Goal: Transaction & Acquisition: Download file/media

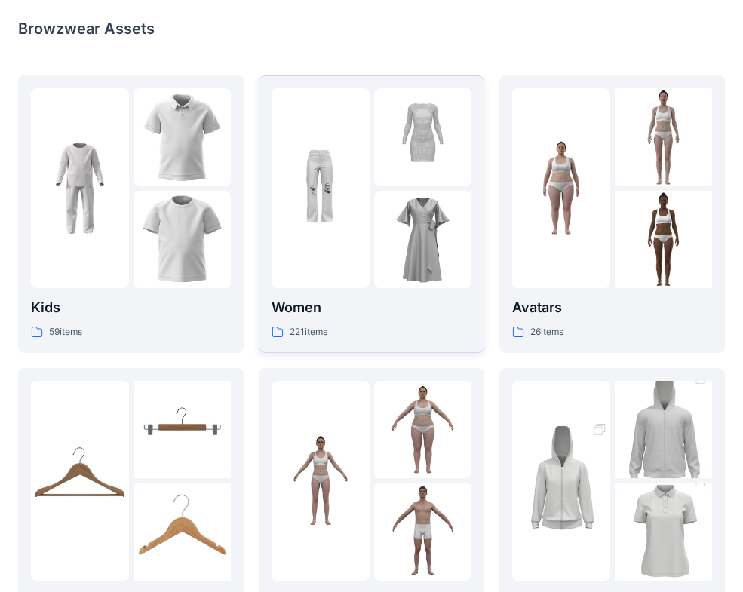
click at [309, 321] on div "Women 221 items" at bounding box center [372, 318] width 200 height 43
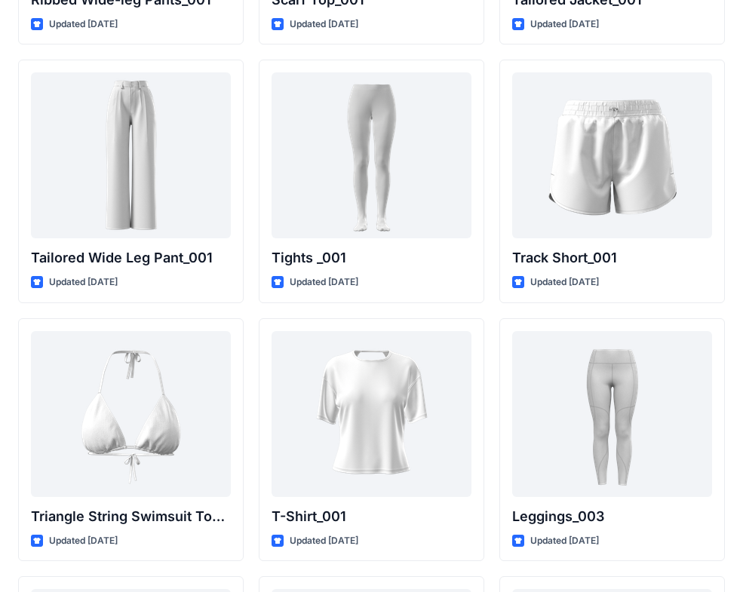
scroll to position [16950, 0]
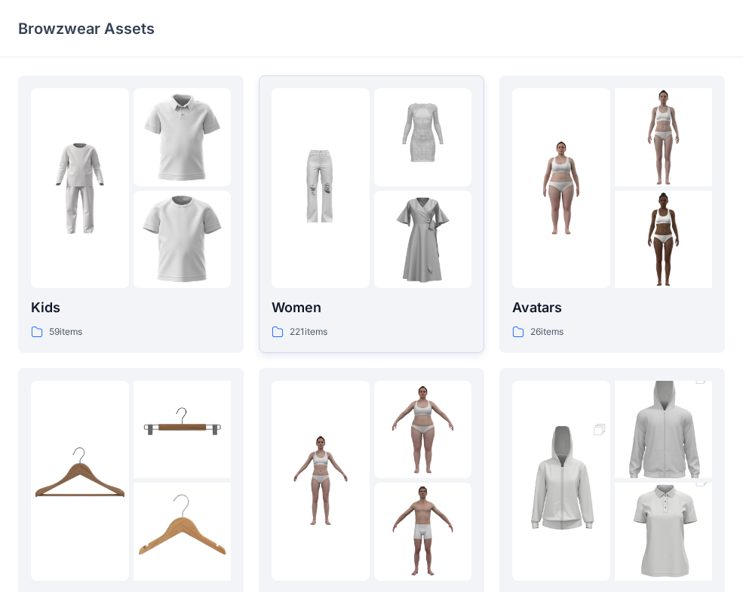
click at [382, 324] on div "221 items" at bounding box center [372, 332] width 200 height 16
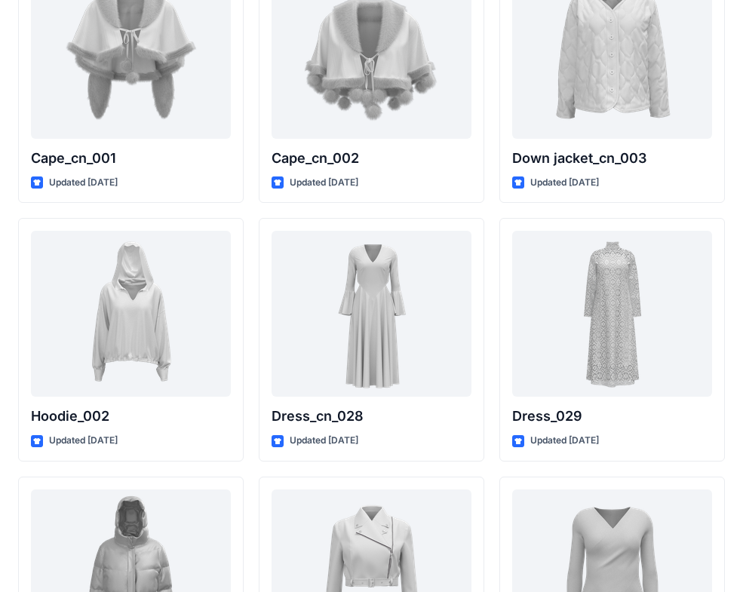
scroll to position [9422, 0]
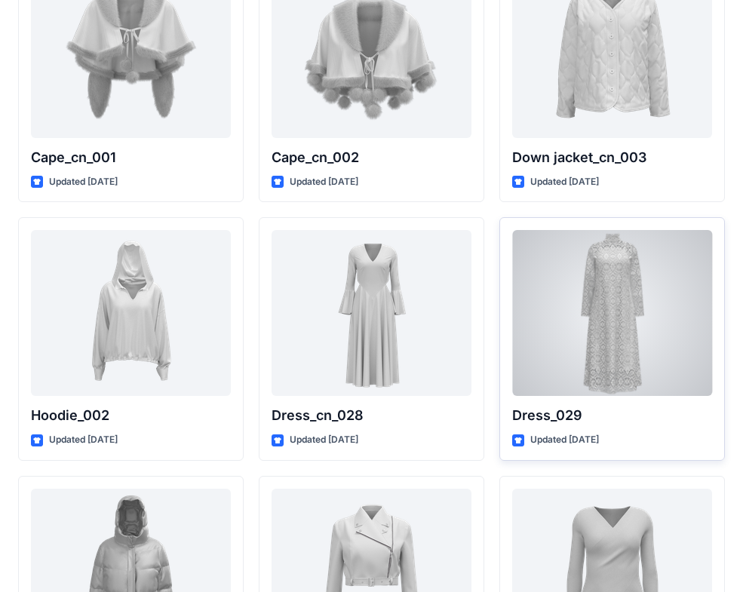
click at [671, 343] on div at bounding box center [612, 313] width 200 height 166
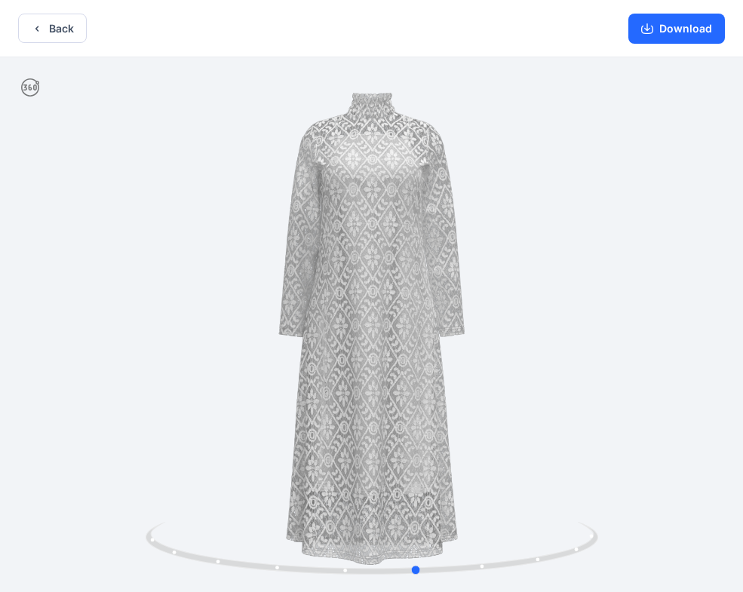
drag, startPoint x: 546, startPoint y: 565, endPoint x: 137, endPoint y: 505, distance: 412.7
click at [138, 505] on div at bounding box center [371, 326] width 743 height 538
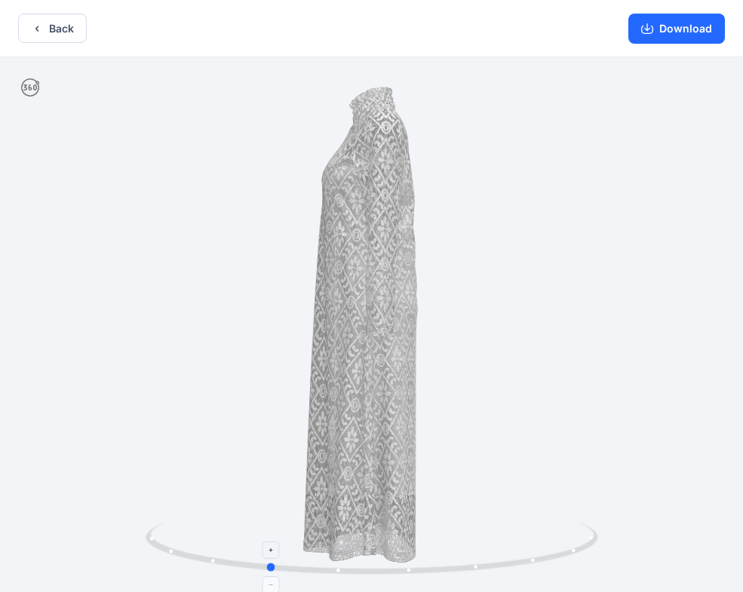
drag, startPoint x: 576, startPoint y: 557, endPoint x: 377, endPoint y: 543, distance: 198.9
click at [377, 543] on icon at bounding box center [374, 550] width 457 height 57
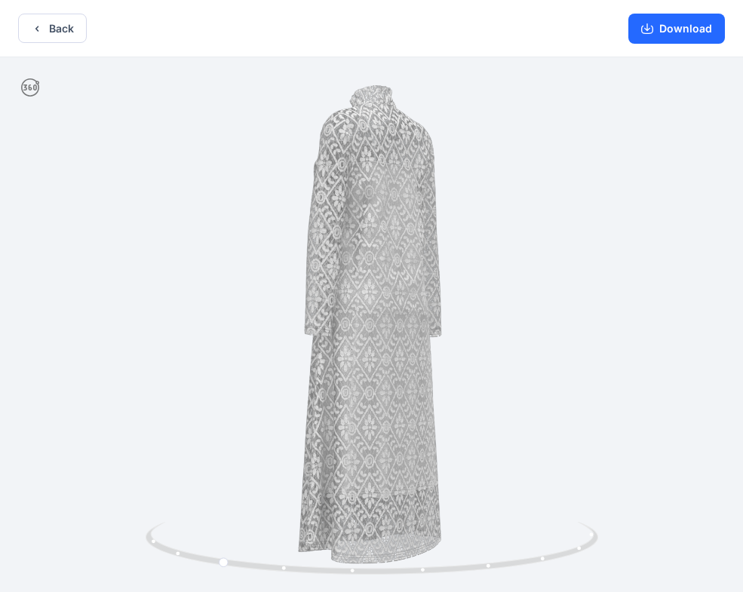
click at [36, 40] on button "Back" at bounding box center [52, 28] width 69 height 29
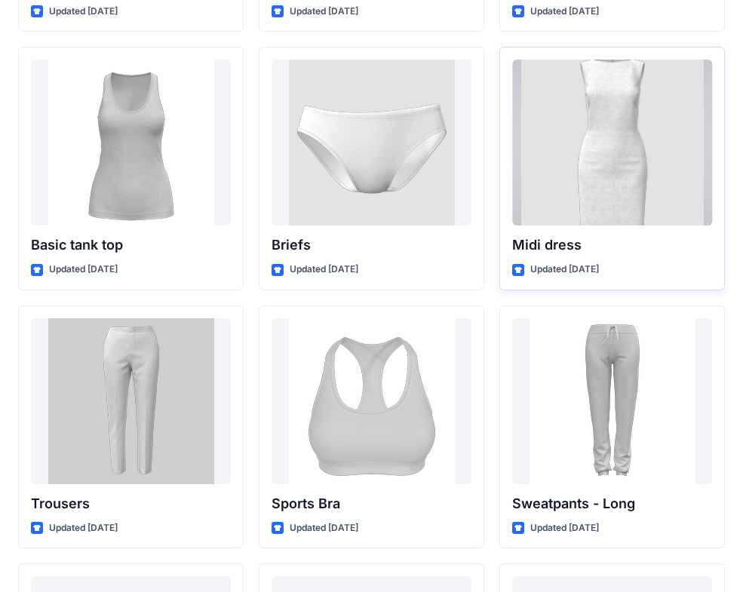
scroll to position [12435, 0]
click at [629, 198] on div at bounding box center [612, 143] width 200 height 166
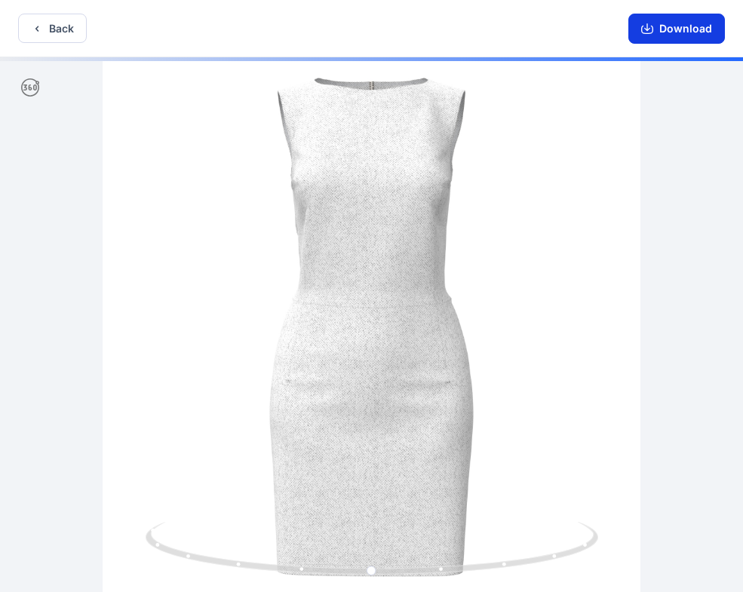
click at [697, 29] on button "Download" at bounding box center [677, 29] width 97 height 30
